Goal: Task Accomplishment & Management: Use online tool/utility

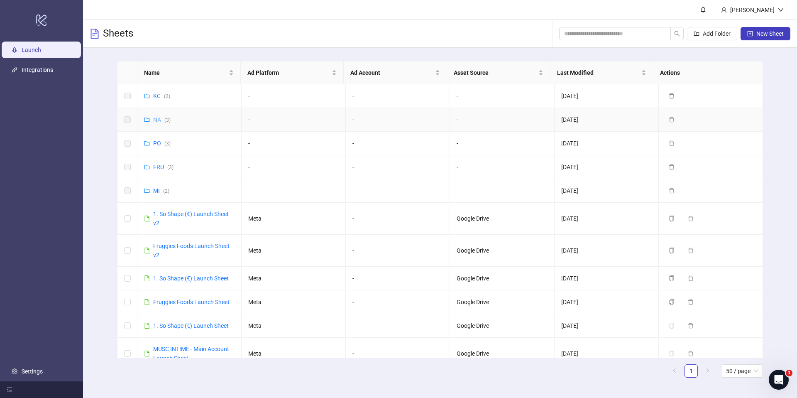
click at [159, 120] on link "NA ( 3 )" at bounding box center [161, 119] width 17 height 7
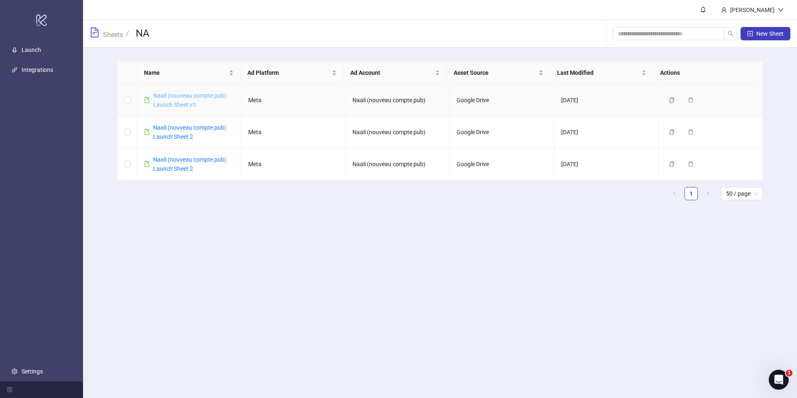
click at [193, 103] on link "Naali (nouveau compte pub) Launch Sheet v3" at bounding box center [189, 100] width 73 height 16
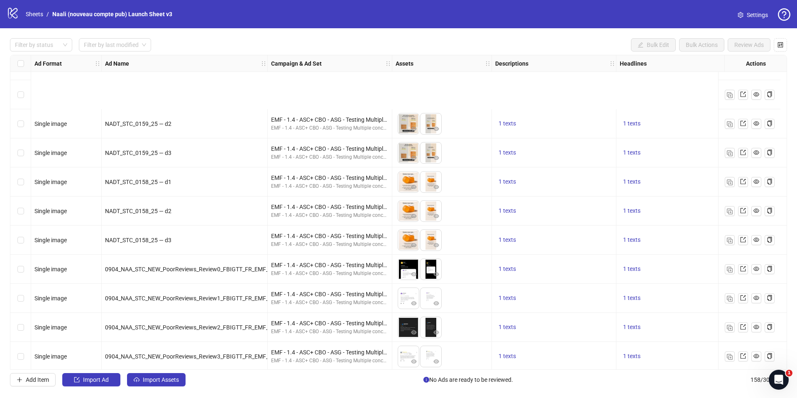
scroll to position [2783, 0]
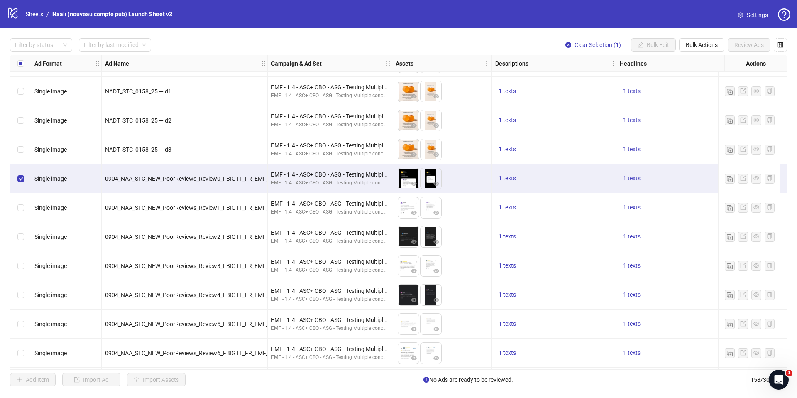
click at [24, 205] on div "Select row 101" at bounding box center [20, 207] width 21 height 29
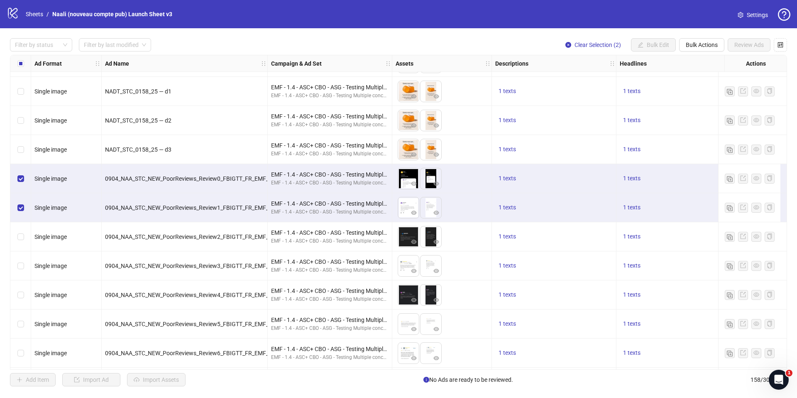
click at [24, 234] on div "Select row 102" at bounding box center [20, 236] width 21 height 29
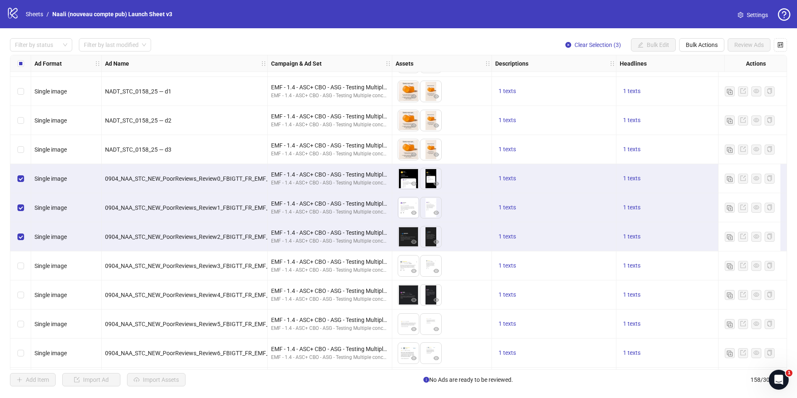
click at [20, 254] on div "Select row 103" at bounding box center [20, 265] width 21 height 29
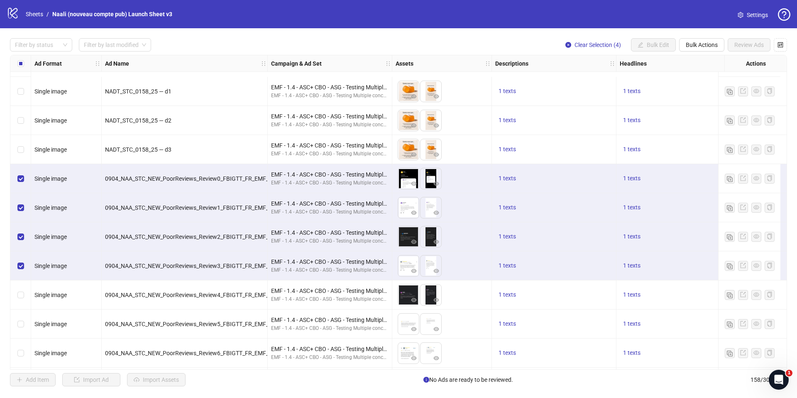
click at [24, 280] on div "Select row 104" at bounding box center [20, 294] width 21 height 29
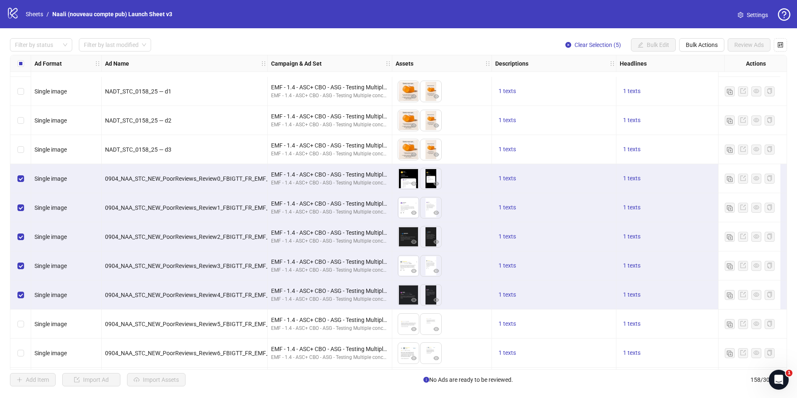
scroll to position [2844, 0]
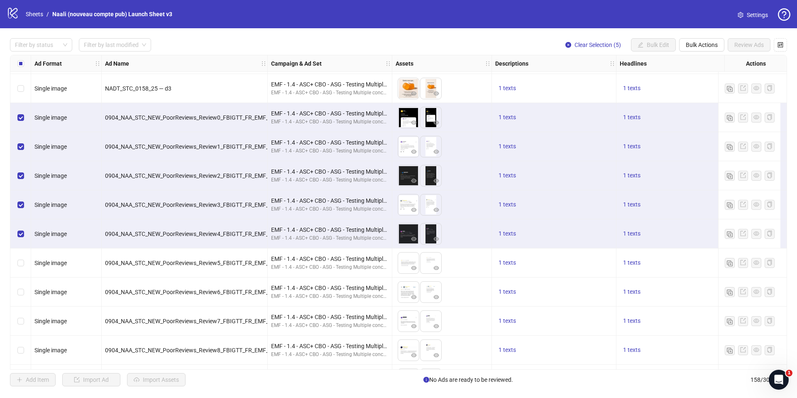
click at [24, 263] on div "Select row 105" at bounding box center [20, 262] width 21 height 29
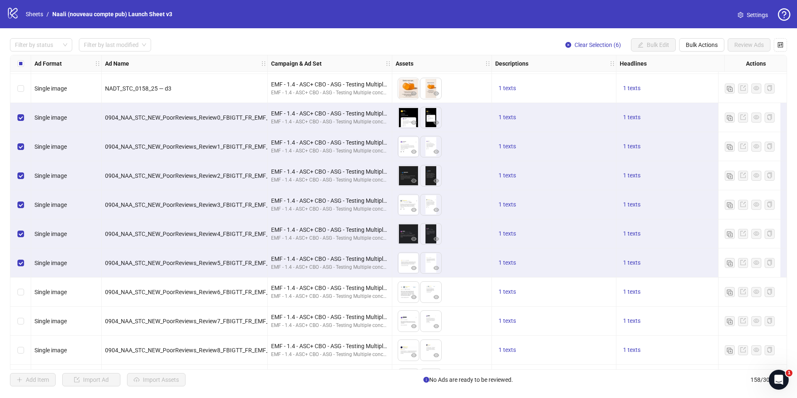
click at [25, 290] on div "Select row 106" at bounding box center [20, 291] width 21 height 29
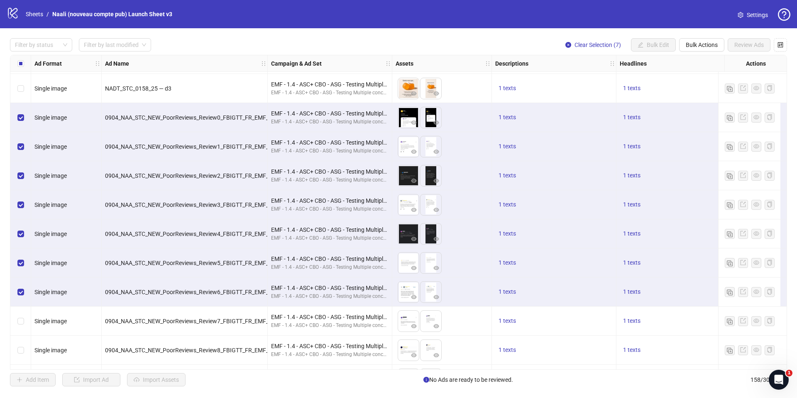
scroll to position [2868, 0]
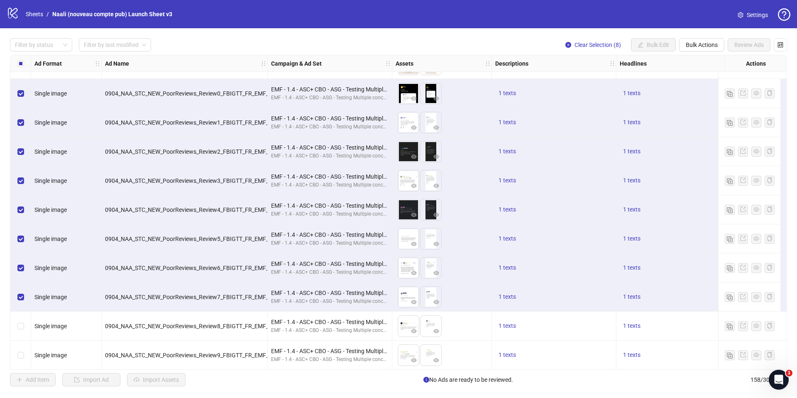
drag, startPoint x: 24, startPoint y: 322, endPoint x: 27, endPoint y: 306, distance: 16.0
click at [24, 322] on div "Select row 108" at bounding box center [20, 325] width 21 height 29
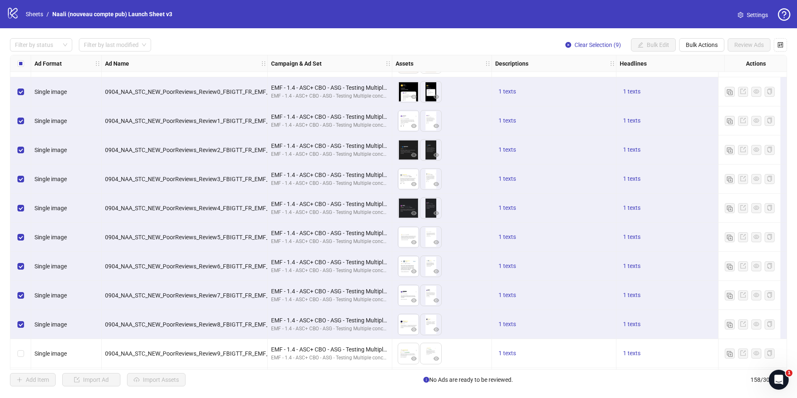
scroll to position [2912, 0]
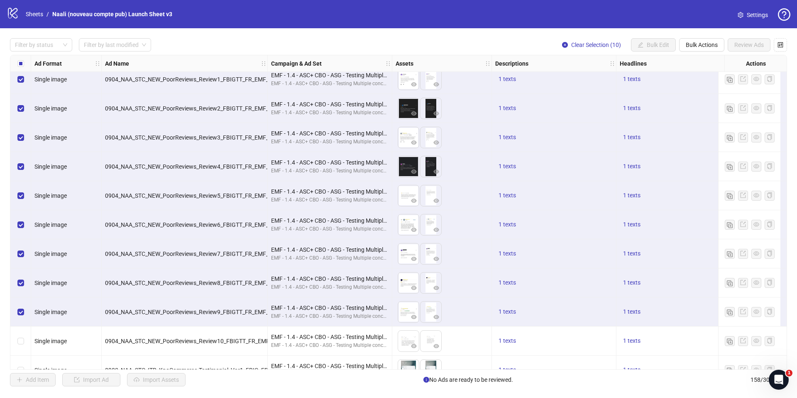
click at [22, 335] on div "Select row 110" at bounding box center [20, 340] width 21 height 29
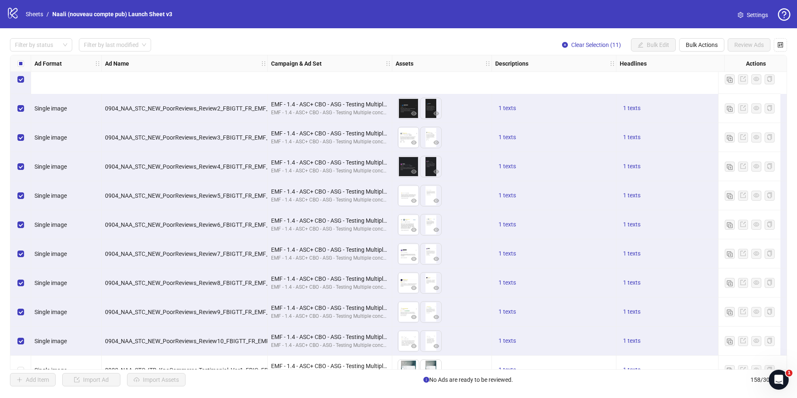
scroll to position [2987, 0]
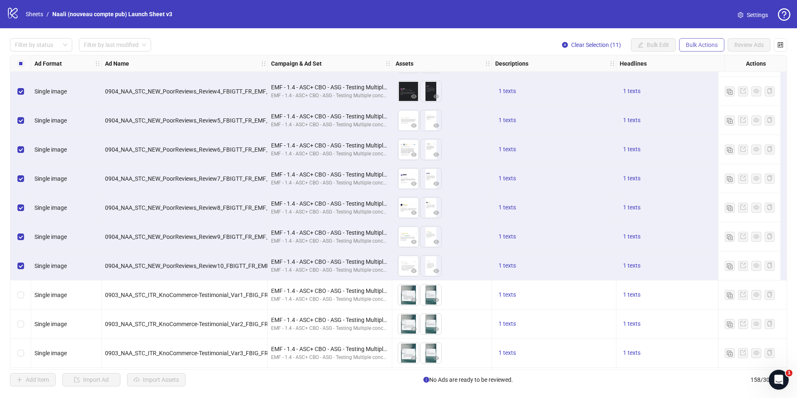
click at [707, 43] on span "Bulk Actions" at bounding box center [701, 44] width 32 height 7
click at [719, 87] on span "Duplicate with assets" at bounding box center [713, 87] width 57 height 9
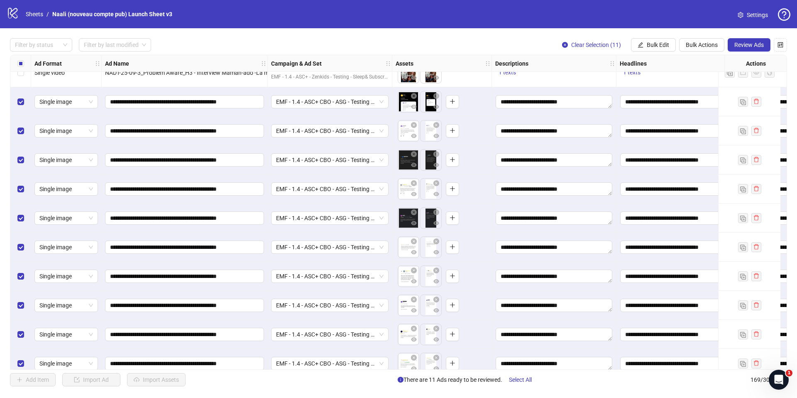
scroll to position [4615, 0]
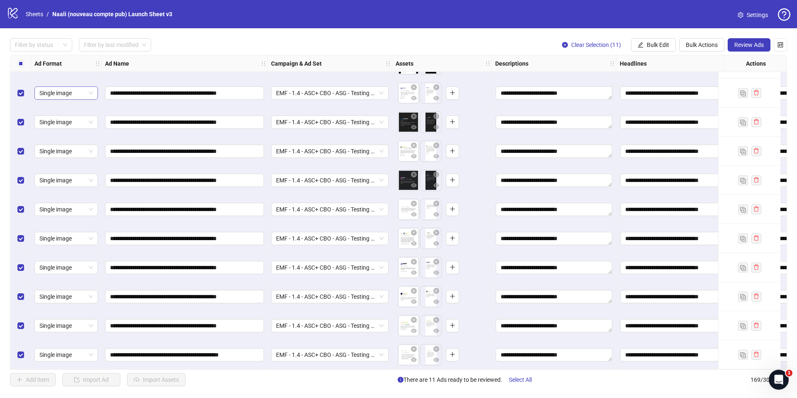
click at [84, 92] on span "Single image" at bounding box center [66, 93] width 54 height 12
click at [66, 134] on div "Carousel" at bounding box center [66, 132] width 50 height 9
click at [78, 117] on span "Single image" at bounding box center [66, 122] width 54 height 12
click at [66, 161] on div "Carousel" at bounding box center [66, 161] width 50 height 9
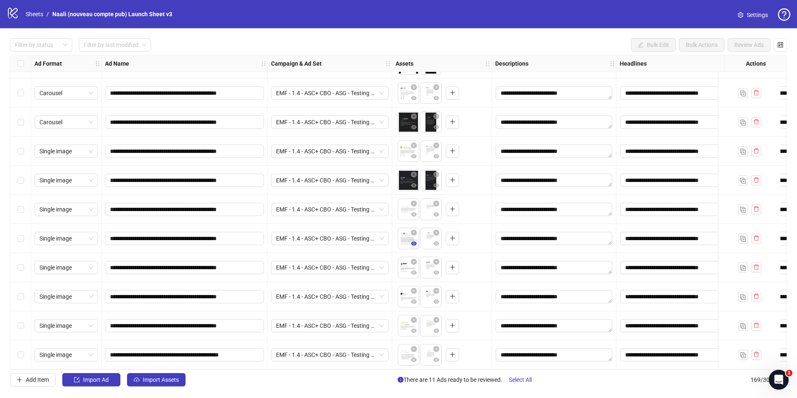
click at [411, 241] on icon "eye" at bounding box center [414, 243] width 6 height 6
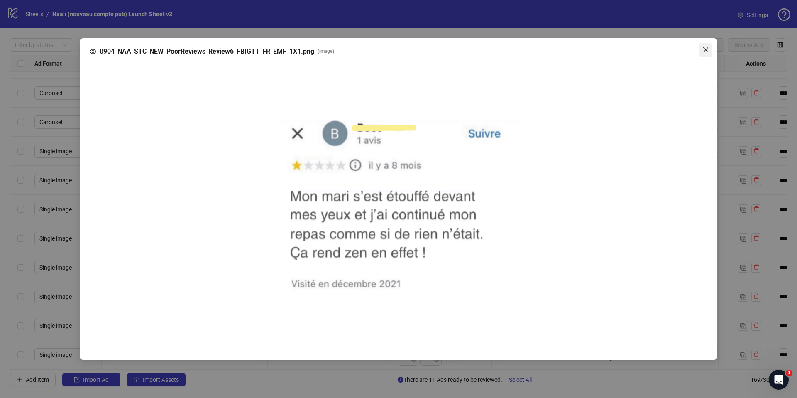
click at [709, 51] on span "Close" at bounding box center [705, 49] width 13 height 7
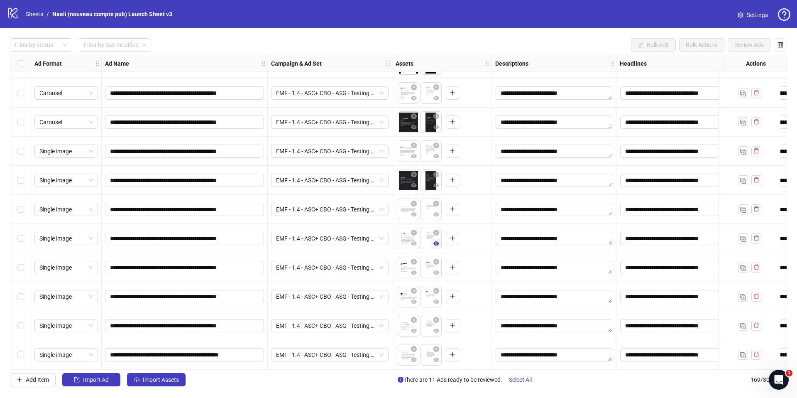
click at [437, 241] on icon "eye" at bounding box center [436, 243] width 6 height 4
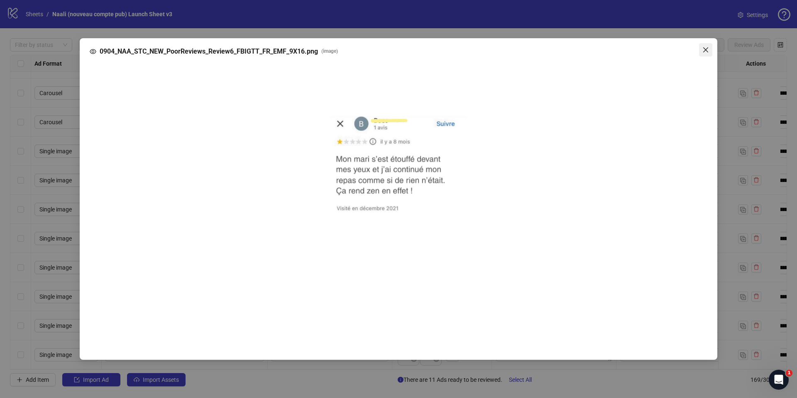
click at [702, 54] on button "Close" at bounding box center [705, 49] width 13 height 13
